Goal: Task Accomplishment & Management: Use online tool/utility

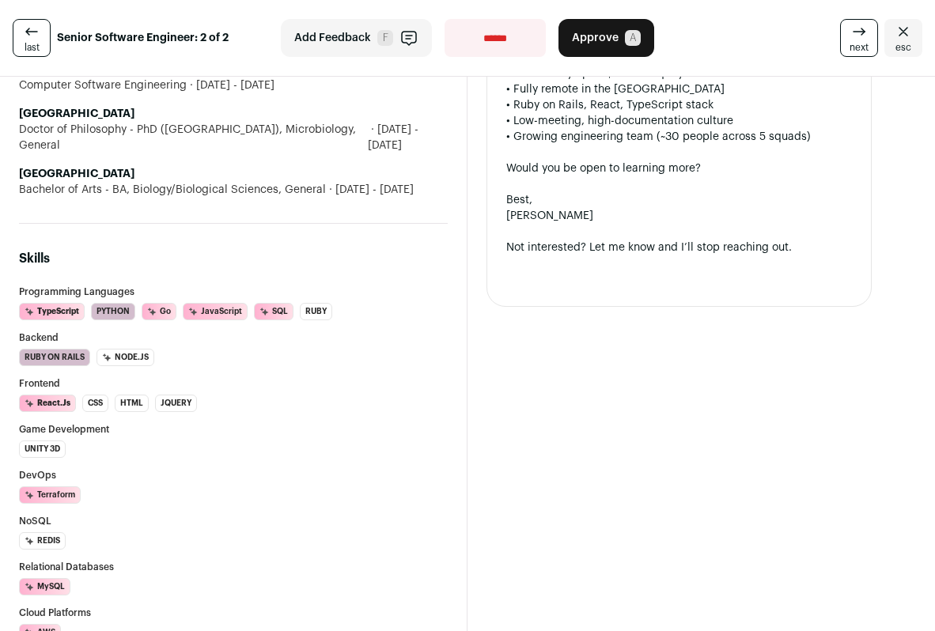
scroll to position [241, 0]
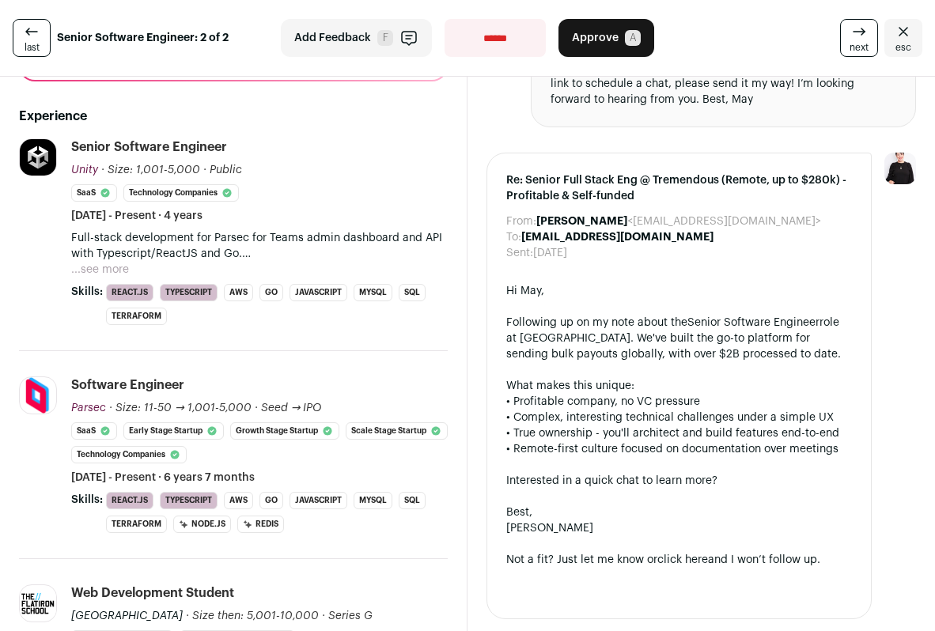
click at [616, 34] on button "Approve A" at bounding box center [607, 38] width 96 height 38
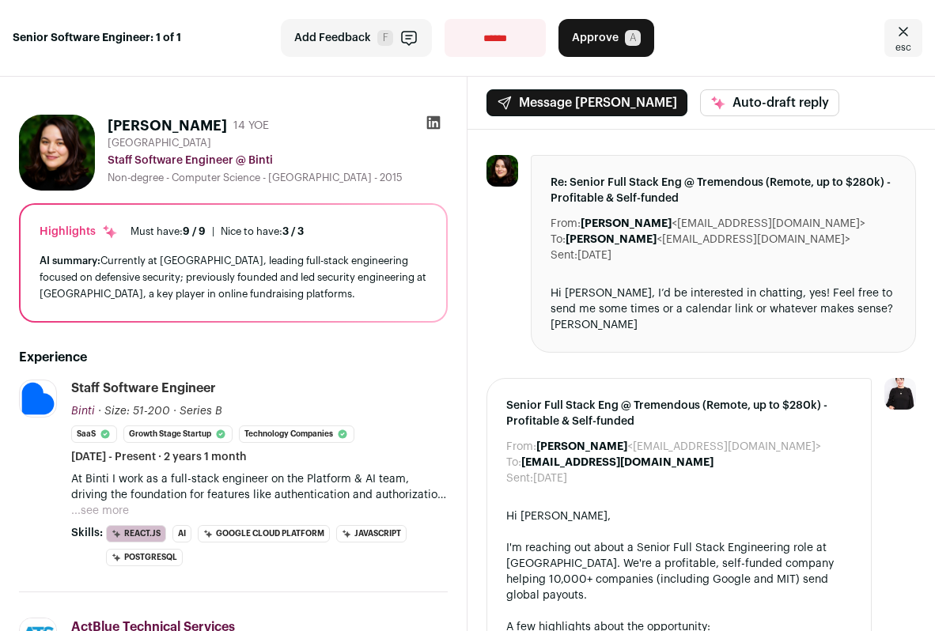
click at [601, 31] on span "Approve" at bounding box center [595, 38] width 47 height 16
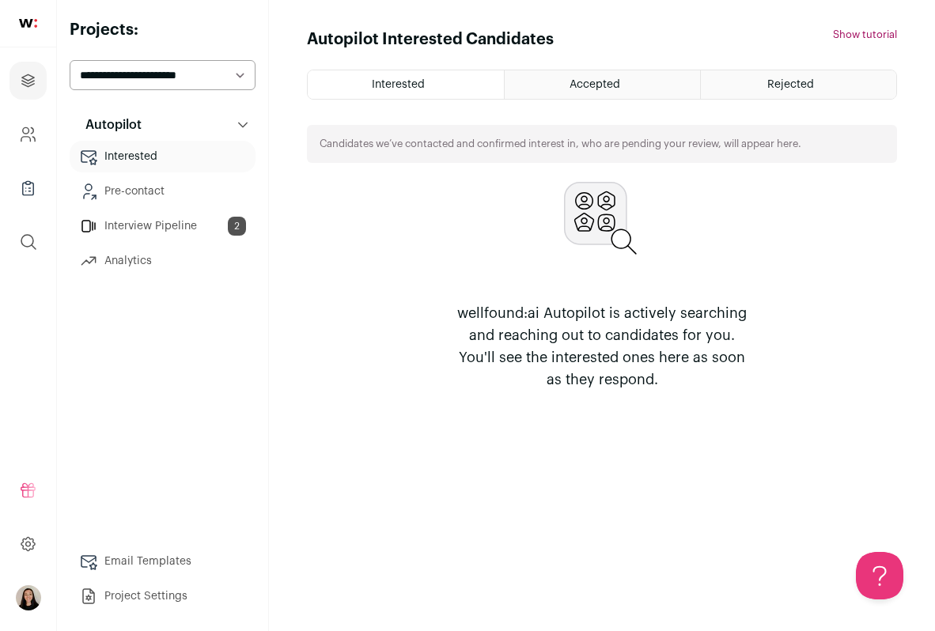
click at [156, 218] on link "Interview Pipeline 2" at bounding box center [163, 226] width 186 height 32
